Goal: Obtain resource: Download file/media

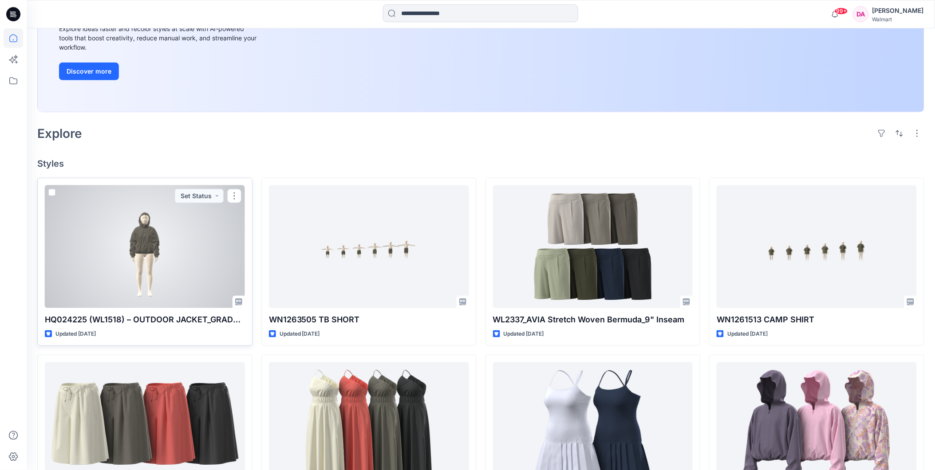
scroll to position [148, 0]
click at [207, 245] on div at bounding box center [145, 246] width 200 height 123
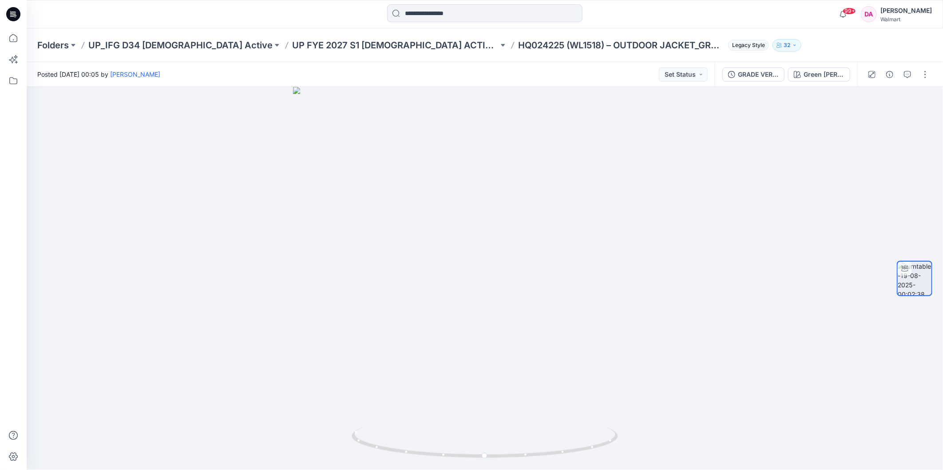
click at [921, 82] on div at bounding box center [898, 74] width 82 height 25
click at [921, 78] on button "button" at bounding box center [925, 74] width 14 height 14
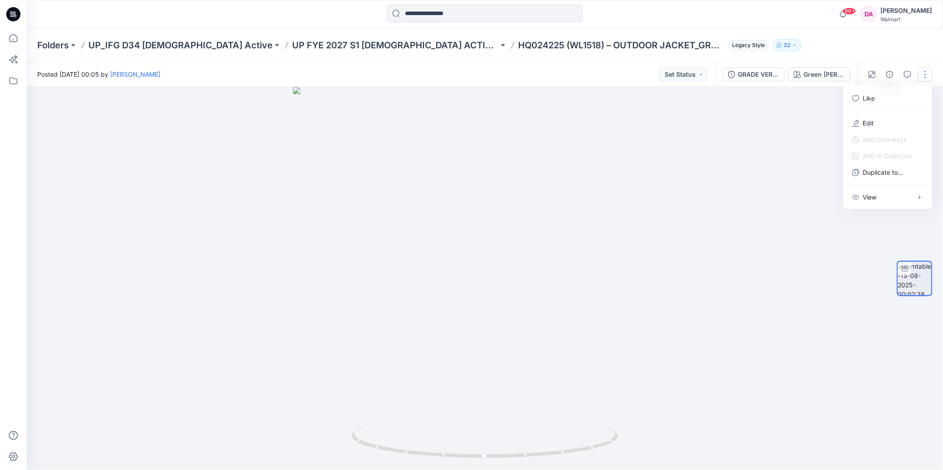
click at [763, 120] on div at bounding box center [485, 278] width 916 height 383
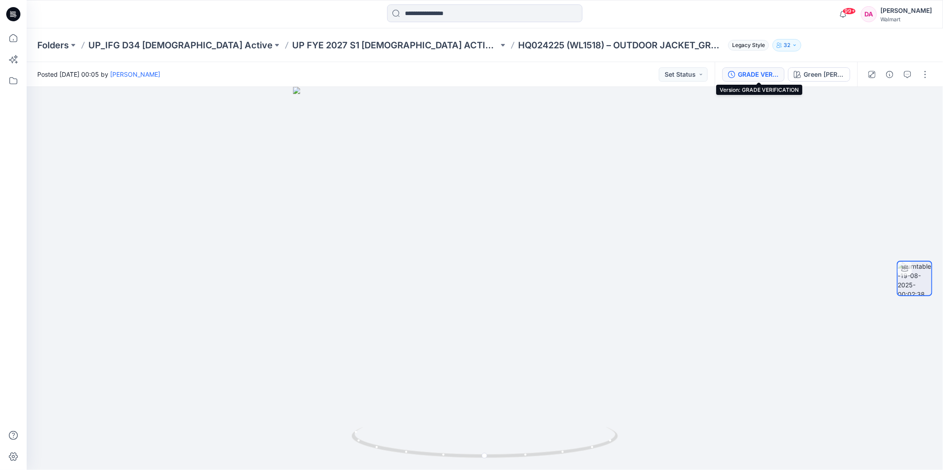
click at [748, 73] on div "GRADE VERIFICATION" at bounding box center [758, 75] width 41 height 10
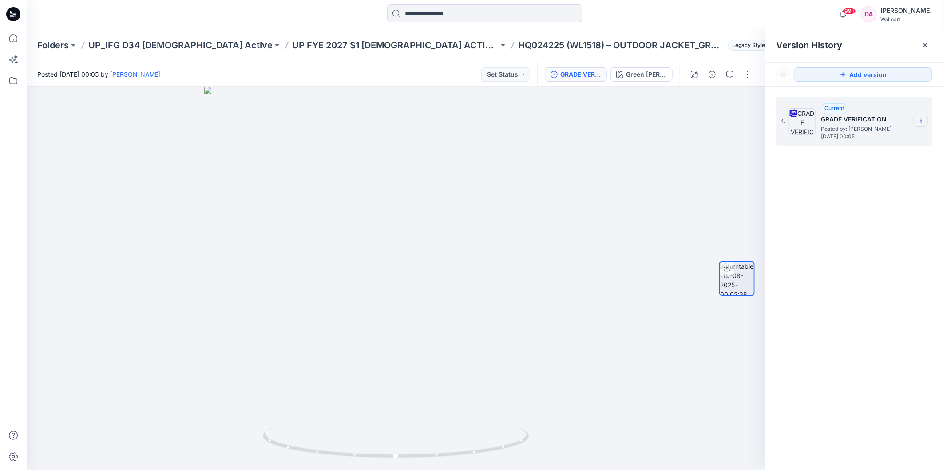
click at [920, 122] on icon at bounding box center [920, 120] width 7 height 7
click at [890, 140] on span "Download Source BW File" at bounding box center [876, 138] width 74 height 11
click at [865, 268] on div "1. Current GRADE VERIFICATION Posted by: [PERSON_NAME] [DATE] 00:05" at bounding box center [854, 285] width 178 height 396
click at [321, 46] on p "UP FYE 2027 S1 [DEMOGRAPHIC_DATA] ACTIVE IFG" at bounding box center [395, 45] width 206 height 12
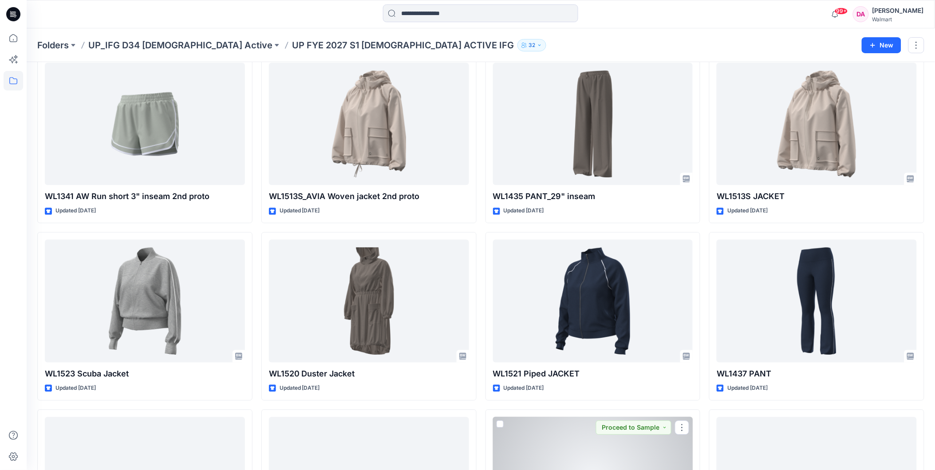
scroll to position [231, 0]
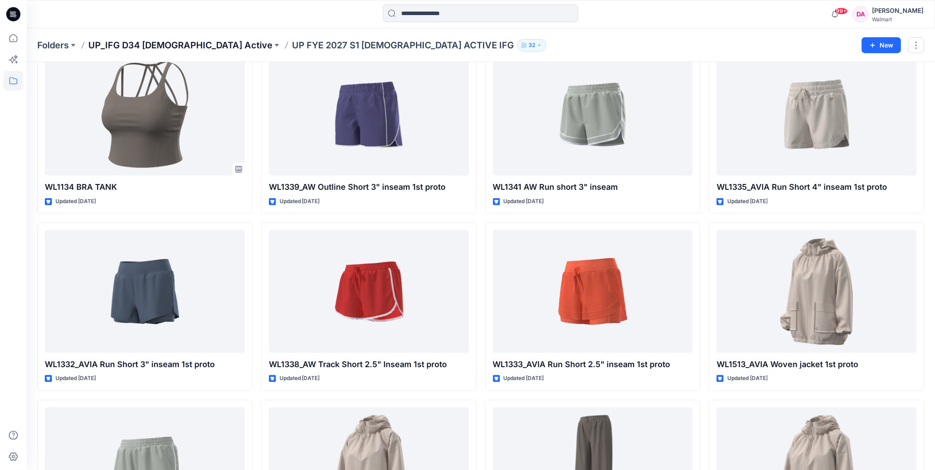
click at [174, 43] on p "UP_IFG D34 [DEMOGRAPHIC_DATA] Active" at bounding box center [180, 45] width 184 height 12
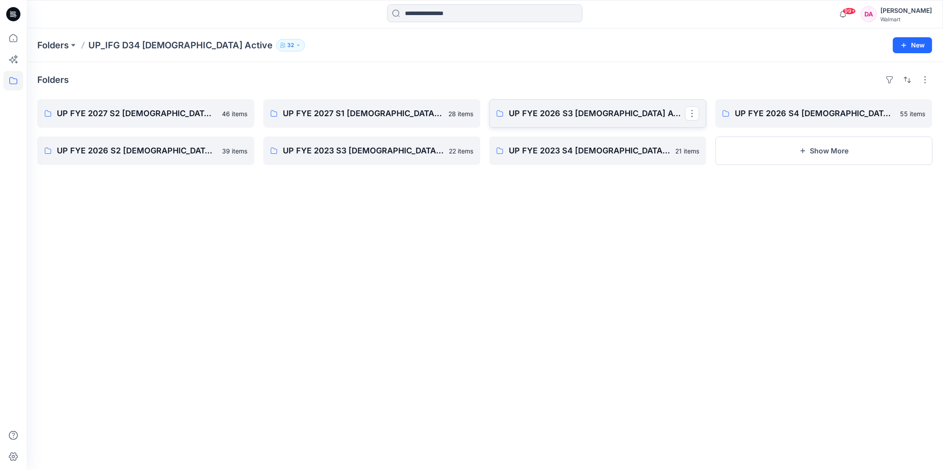
click at [567, 117] on p "UP FYE 2026 S3 [DEMOGRAPHIC_DATA] ACTIVE IFG" at bounding box center [597, 113] width 176 height 12
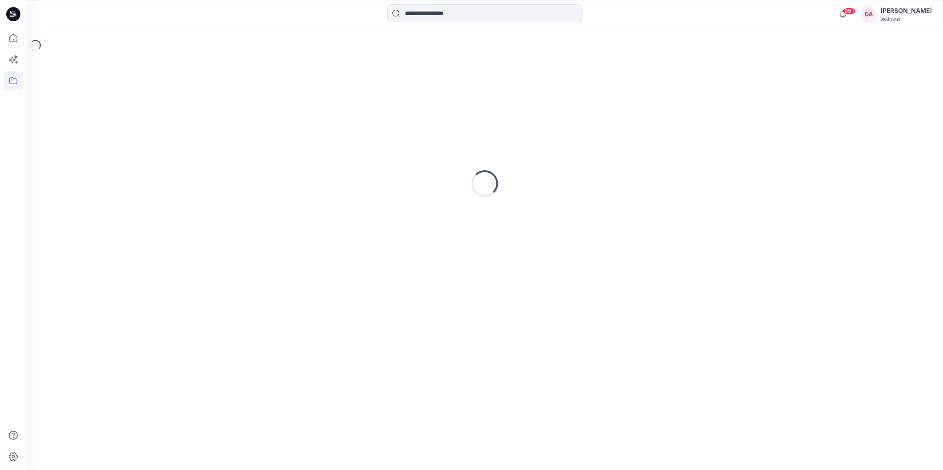
click at [567, 117] on div "Loading..." at bounding box center [484, 184] width 895 height 222
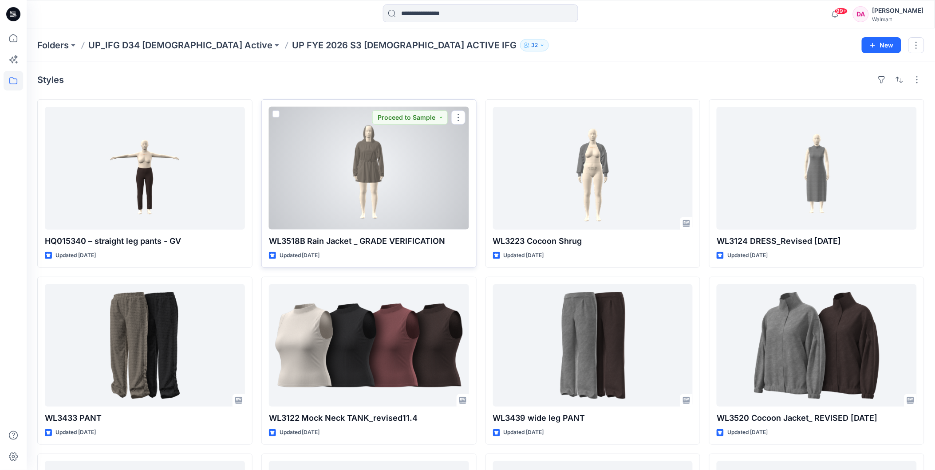
click at [372, 190] on div at bounding box center [369, 168] width 200 height 123
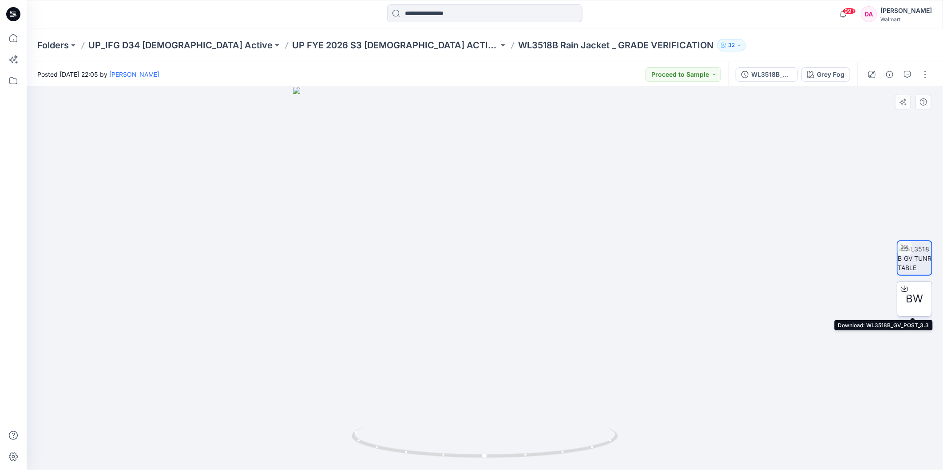
click at [908, 300] on span "BW" at bounding box center [914, 299] width 17 height 16
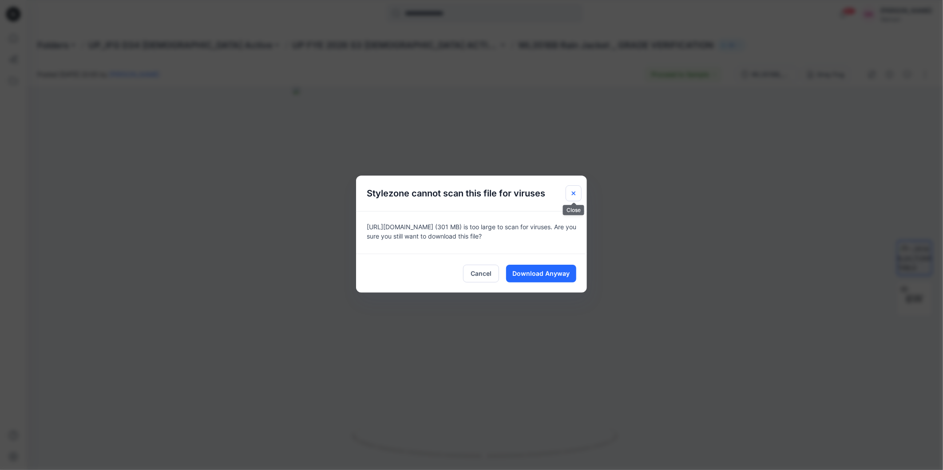
click at [575, 193] on icon "Close" at bounding box center [573, 193] width 7 height 7
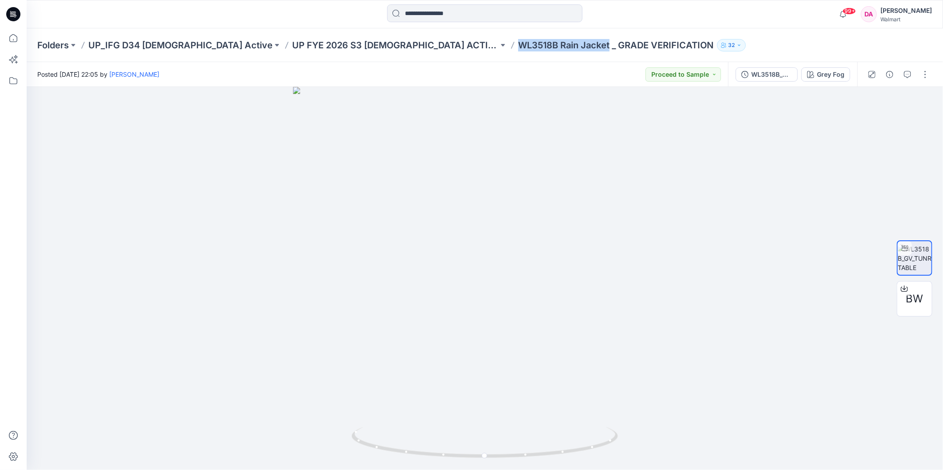
drag, startPoint x: 486, startPoint y: 45, endPoint x: 396, endPoint y: 47, distance: 89.7
click at [518, 47] on p "WL3518B Rain Jacket _ GRADE VERIFICATION" at bounding box center [615, 45] width 195 height 12
copy p "WL3518B Rain Jacket"
drag, startPoint x: 484, startPoint y: 459, endPoint x: 753, endPoint y: 279, distance: 323.8
click at [418, 441] on icon at bounding box center [486, 443] width 269 height 33
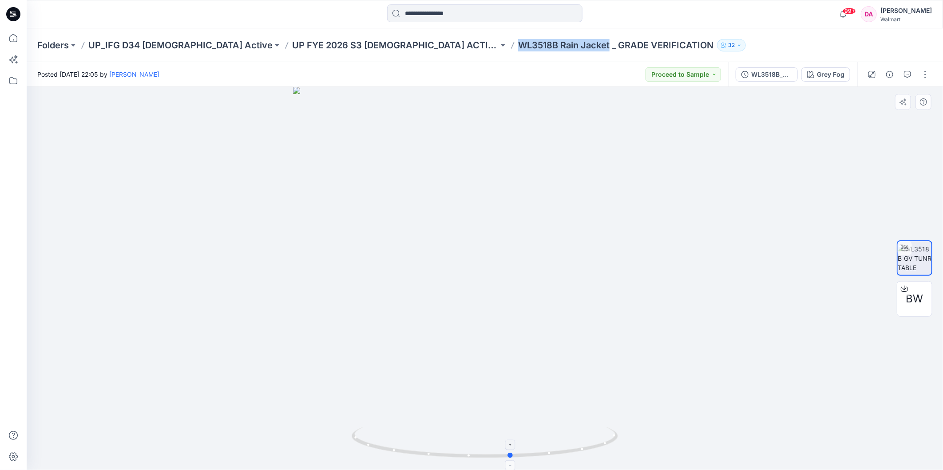
drag, startPoint x: 419, startPoint y: 449, endPoint x: 508, endPoint y: 455, distance: 89.0
click at [508, 455] on icon at bounding box center [486, 443] width 269 height 33
click at [763, 76] on div "WL3518B_GV_POST_3.3" at bounding box center [771, 75] width 41 height 10
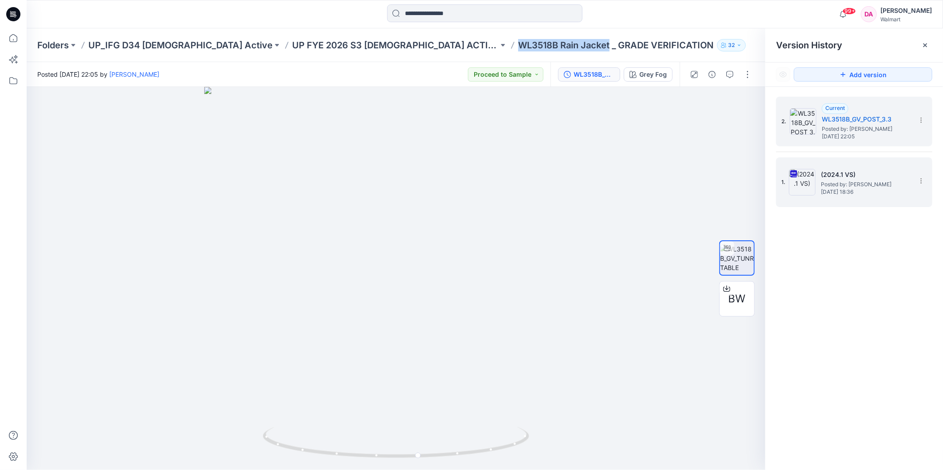
click at [795, 178] on img at bounding box center [802, 182] width 27 height 27
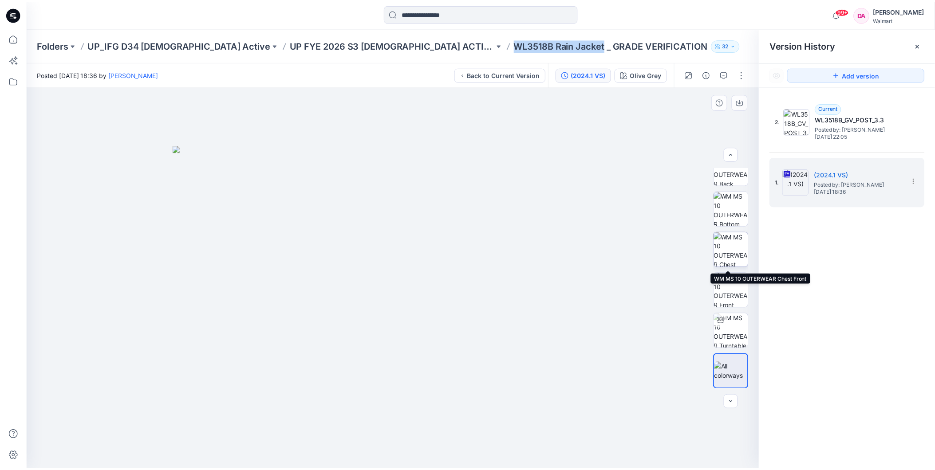
scroll to position [59, 0]
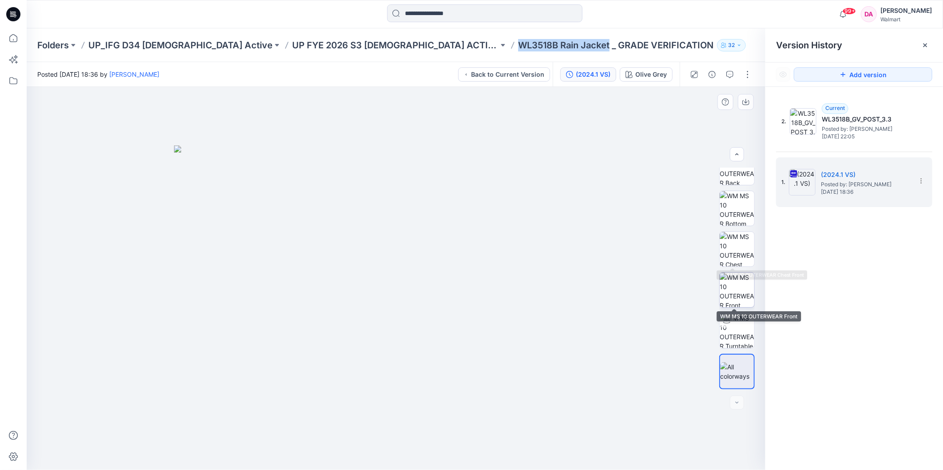
click at [743, 282] on img at bounding box center [736, 290] width 35 height 35
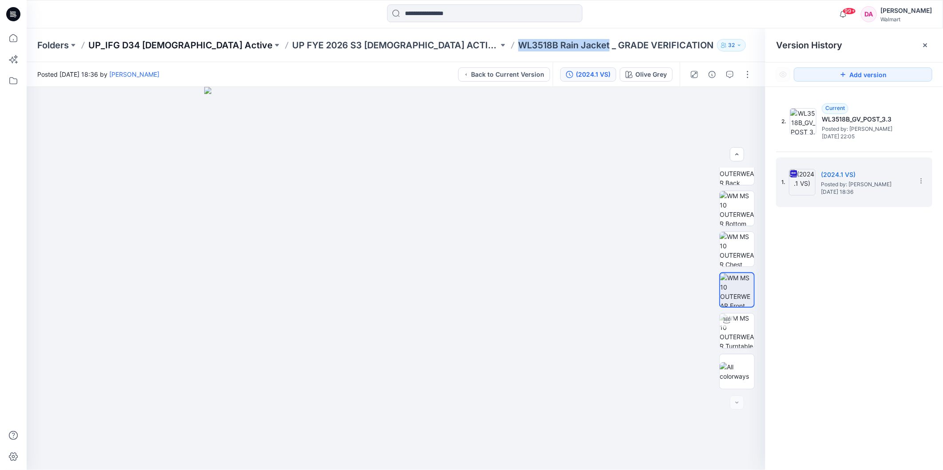
click at [166, 43] on p "UP_IFG D34 [DEMOGRAPHIC_DATA] Active" at bounding box center [180, 45] width 184 height 12
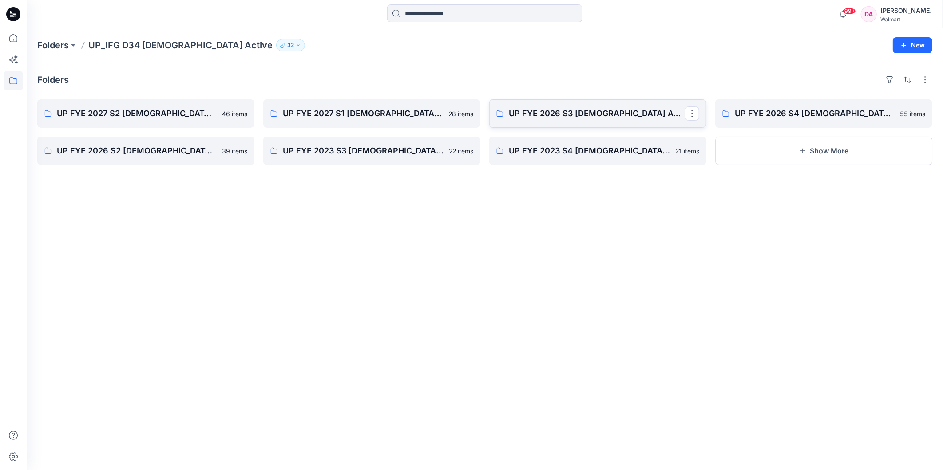
click at [573, 112] on p "UP FYE 2026 S3 [DEMOGRAPHIC_DATA] ACTIVE IFG" at bounding box center [597, 113] width 176 height 12
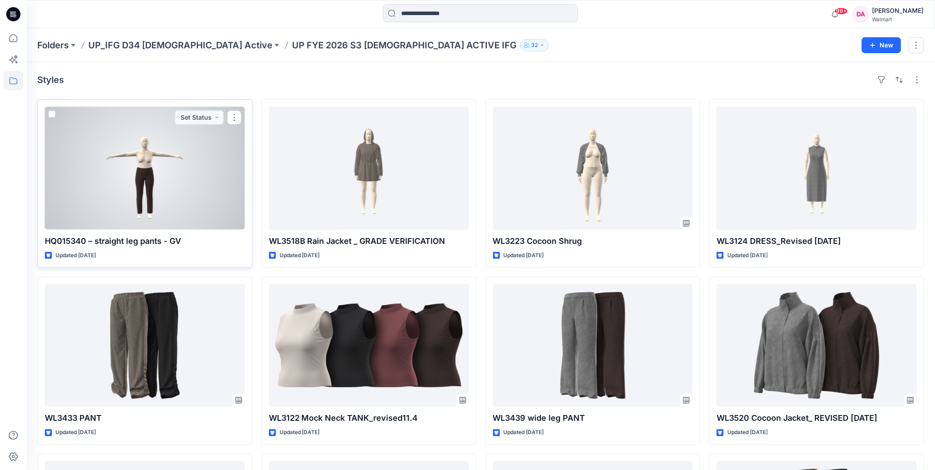
click at [168, 233] on div "HQ015340 – straight leg pants - GV Updated [DATE] Set Status" at bounding box center [144, 183] width 215 height 169
click at [171, 241] on p "HQ015340 – straight leg pants - GV" at bounding box center [145, 241] width 200 height 12
click at [172, 192] on div at bounding box center [145, 168] width 200 height 123
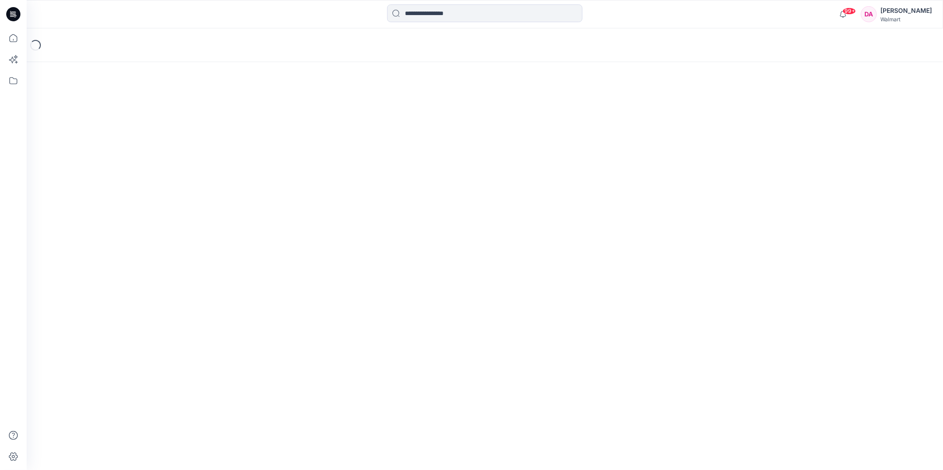
click at [172, 192] on div "Loading..." at bounding box center [485, 249] width 916 height 442
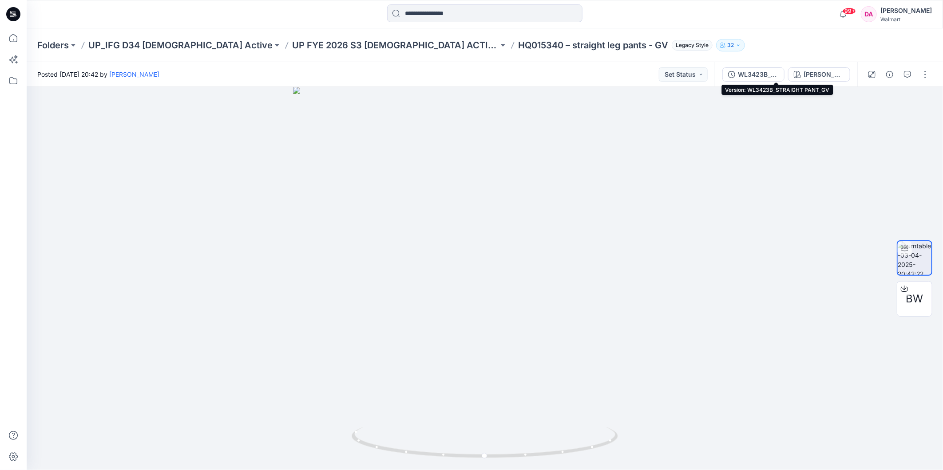
click at [771, 72] on div "WL3423B_STRAIGHT PANT_GV" at bounding box center [758, 75] width 41 height 10
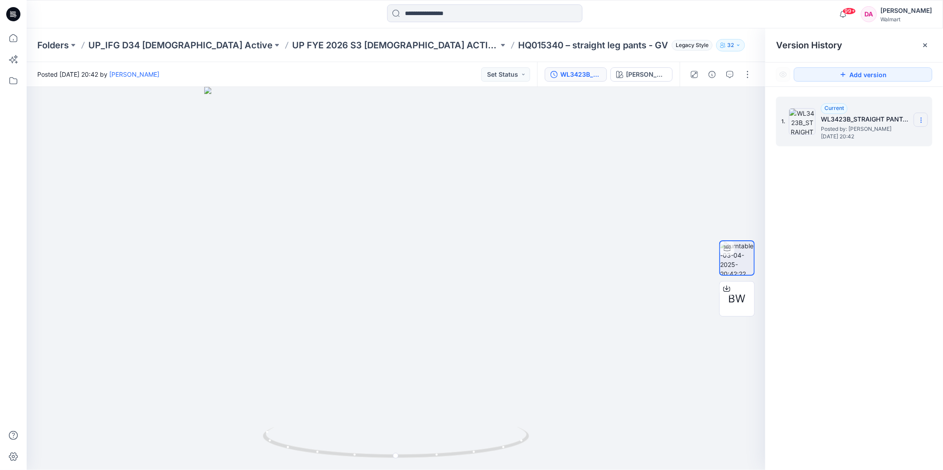
click at [920, 121] on icon at bounding box center [920, 120] width 7 height 7
click at [823, 205] on div "1. Current WL3423B_STRAIGHT PANT_GV Posted by: [PERSON_NAME] [DATE] 20:42 Dupli…" at bounding box center [854, 285] width 178 height 396
click at [731, 306] on span "BW" at bounding box center [736, 299] width 17 height 16
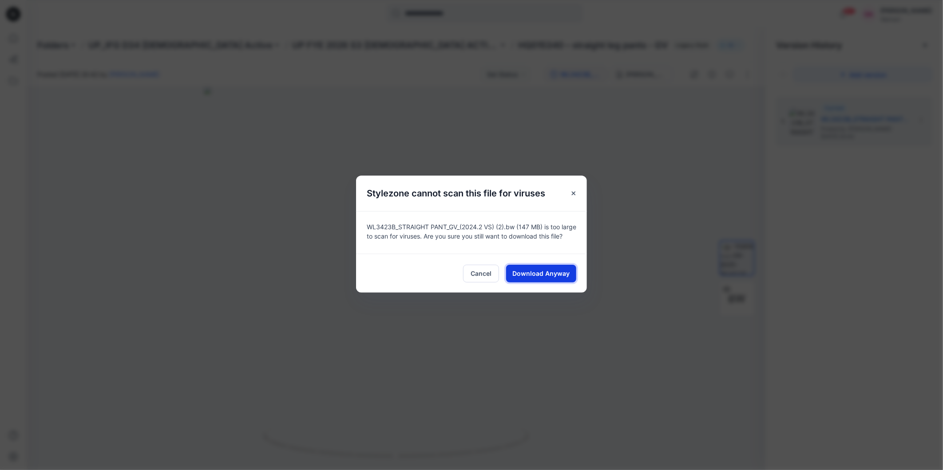
click at [527, 277] on span "Download Anyway" at bounding box center [541, 273] width 57 height 9
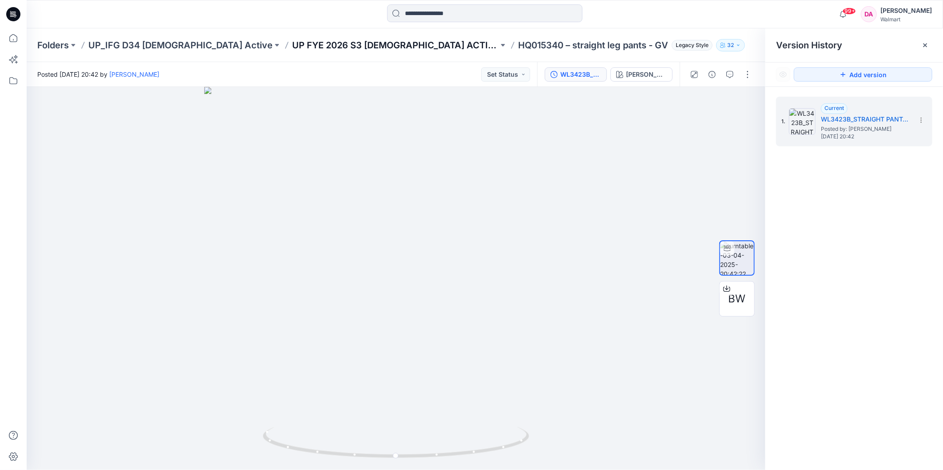
click at [370, 43] on p "UP FYE 2026 S3 [DEMOGRAPHIC_DATA] ACTIVE IFG" at bounding box center [395, 45] width 206 height 12
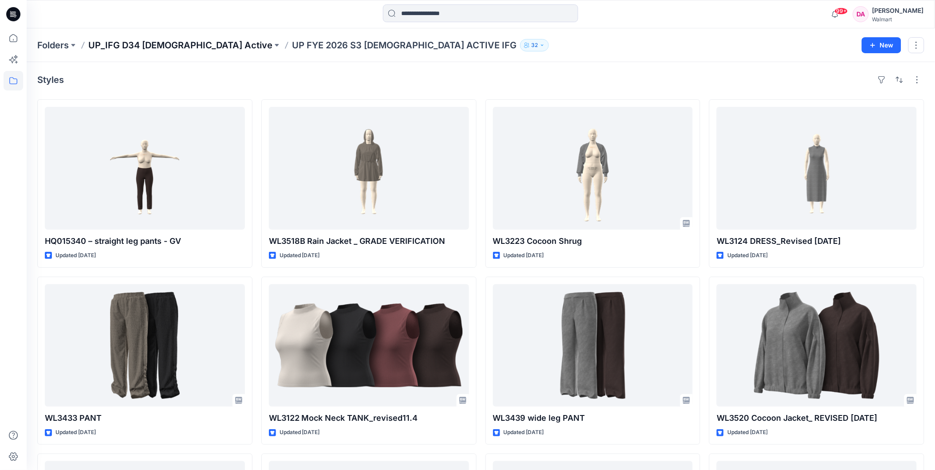
click at [149, 39] on p "UP_IFG D34 [DEMOGRAPHIC_DATA] Active" at bounding box center [180, 45] width 184 height 12
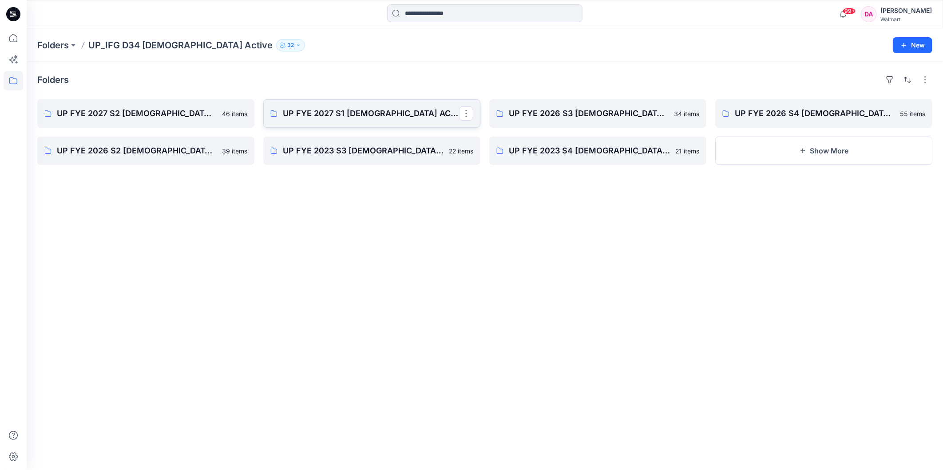
click at [317, 119] on p "UP FYE 2027 S1 [DEMOGRAPHIC_DATA] ACTIVE IFG" at bounding box center [371, 113] width 176 height 12
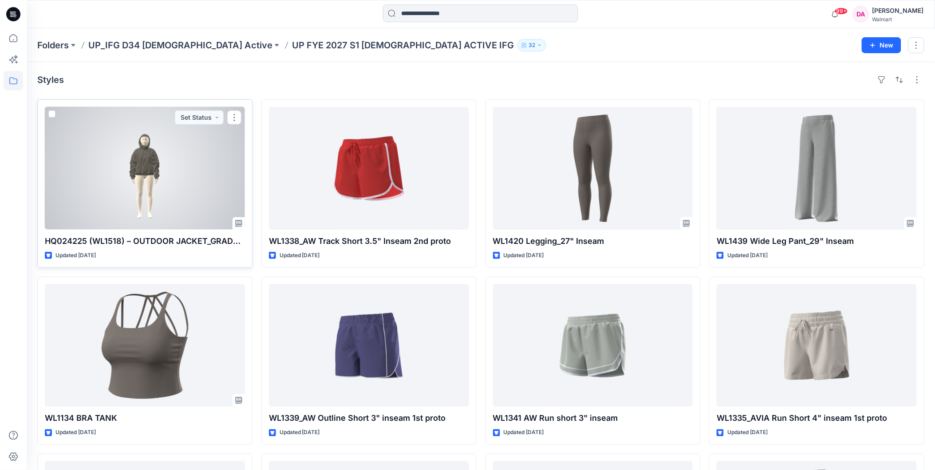
click at [158, 181] on div at bounding box center [145, 168] width 200 height 123
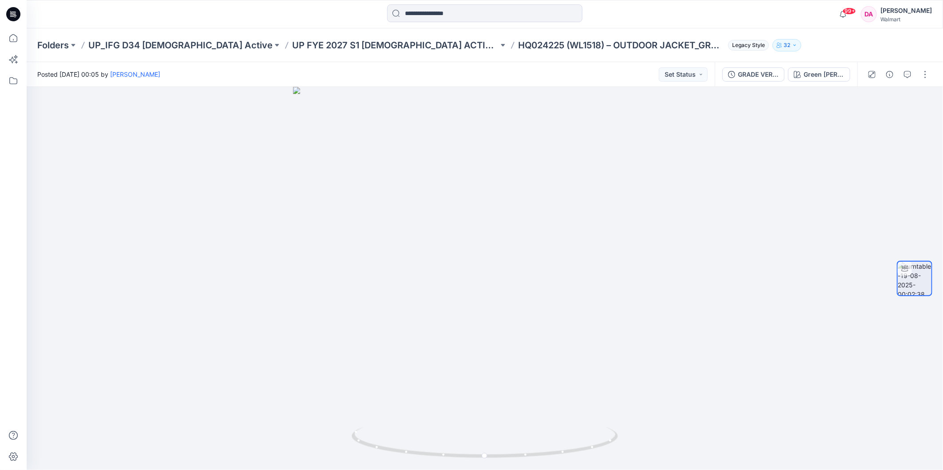
click at [717, 47] on div "Folders UP_IFG D34 [DEMOGRAPHIC_DATA] Active UP FYE 2027 S1 [DEMOGRAPHIC_DATA] …" at bounding box center [450, 45] width 826 height 12
